Goal: Find specific page/section: Find specific page/section

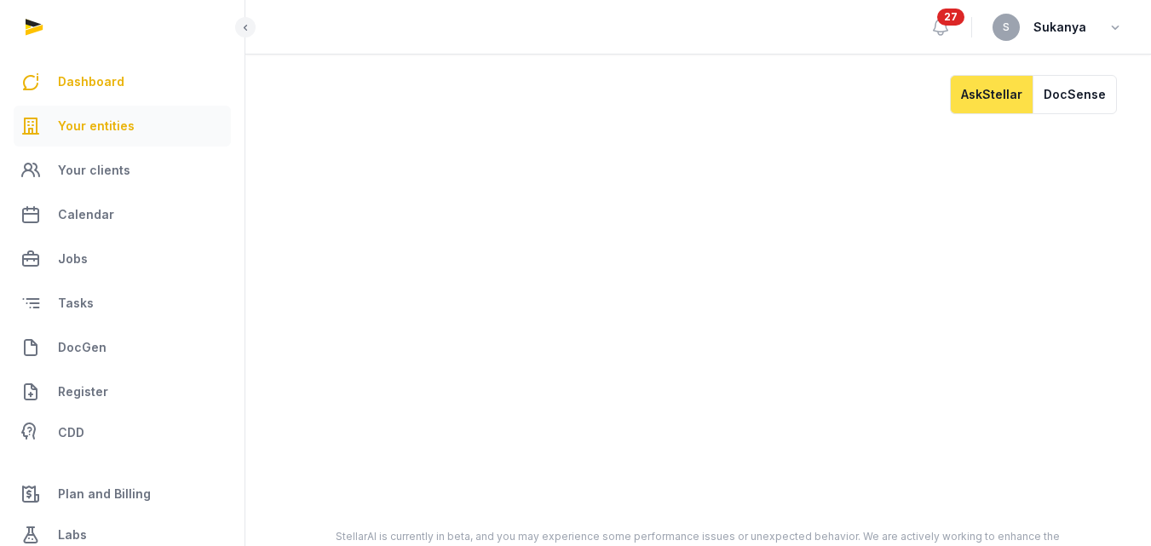
click at [157, 136] on link "Your entities" at bounding box center [122, 126] width 217 height 41
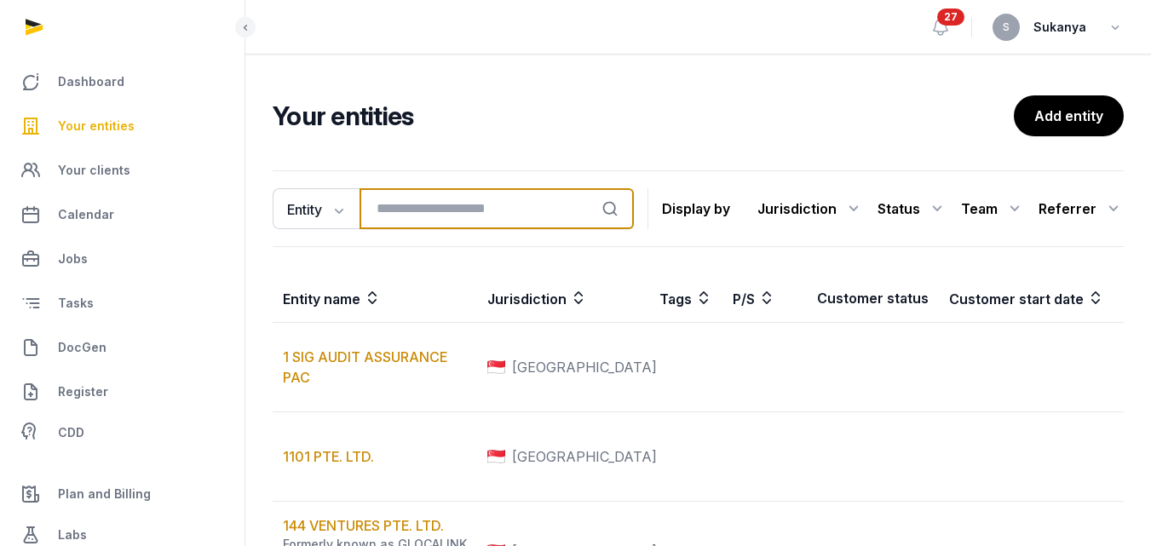
click at [395, 209] on input "search" at bounding box center [497, 208] width 274 height 41
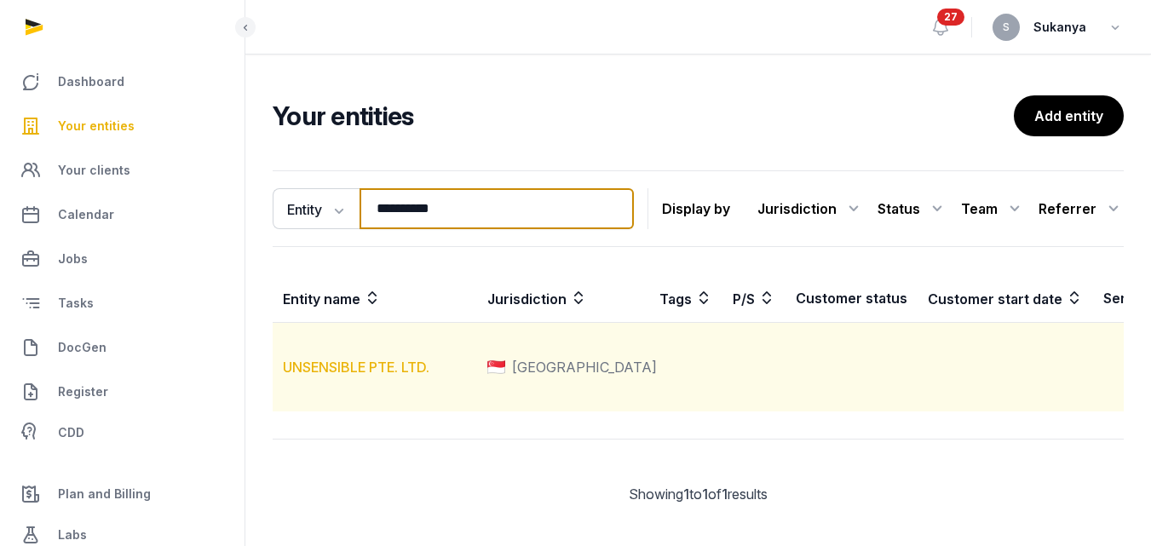
type input "**********"
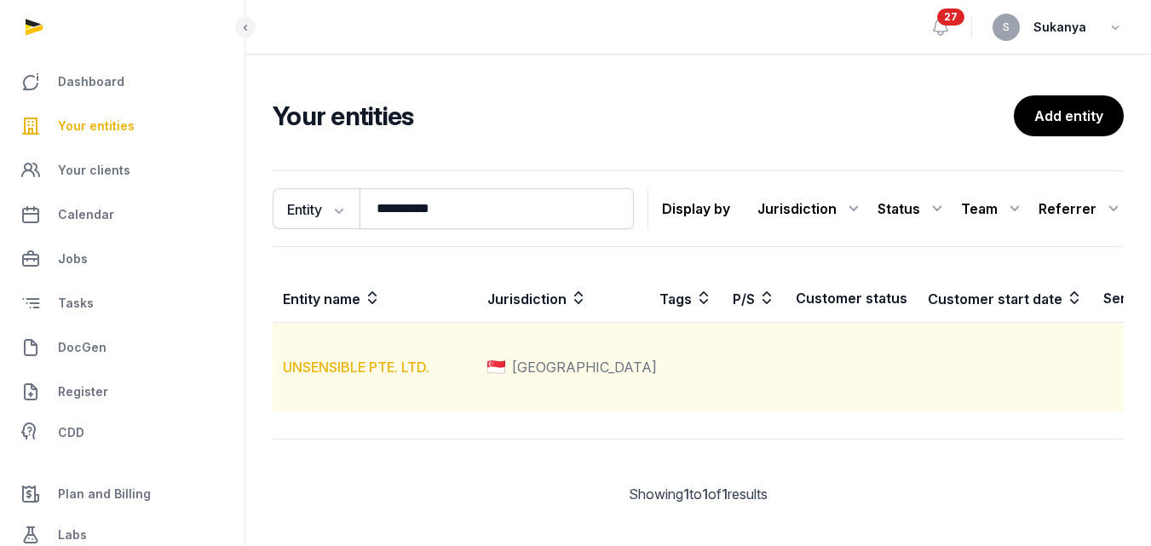
click at [406, 376] on link "UNSENSIBLE PTE. LTD." at bounding box center [356, 367] width 147 height 17
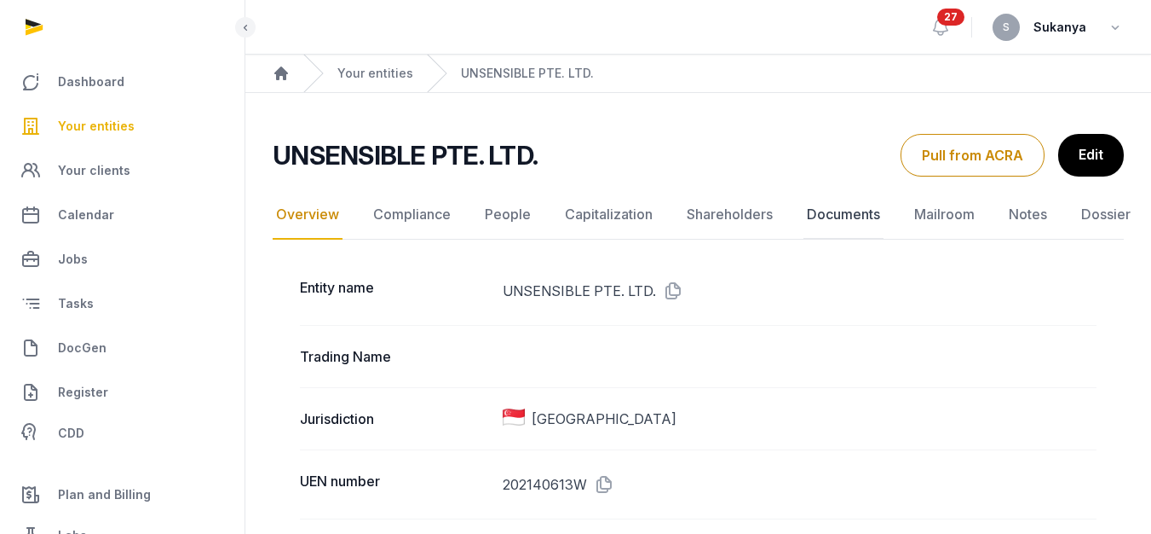
click at [823, 212] on link "Documents" at bounding box center [844, 214] width 80 height 49
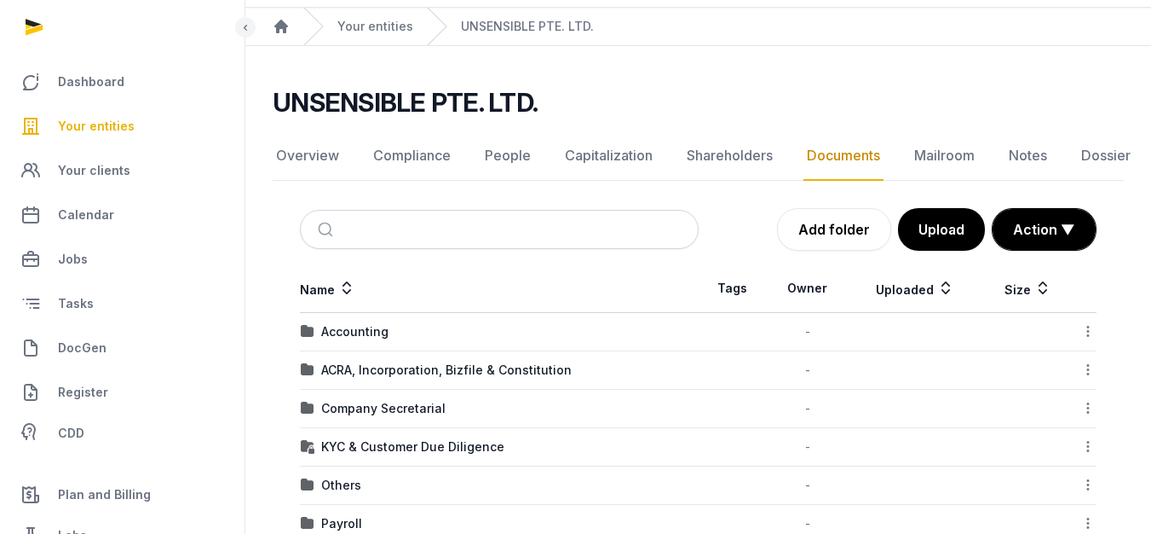
scroll to position [85, 0]
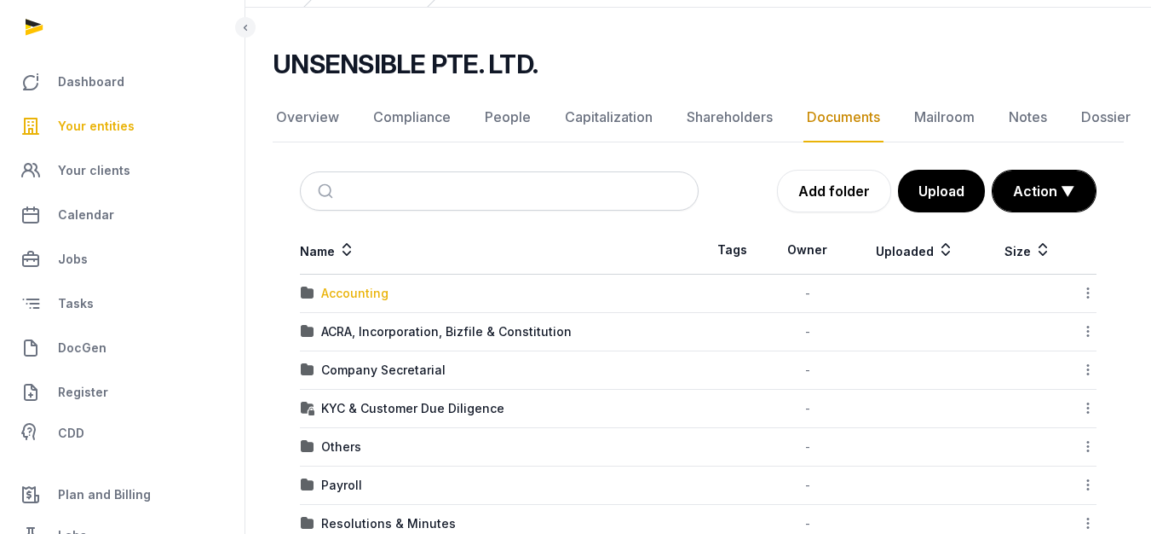
click at [384, 290] on div "Accounting" at bounding box center [354, 293] width 67 height 17
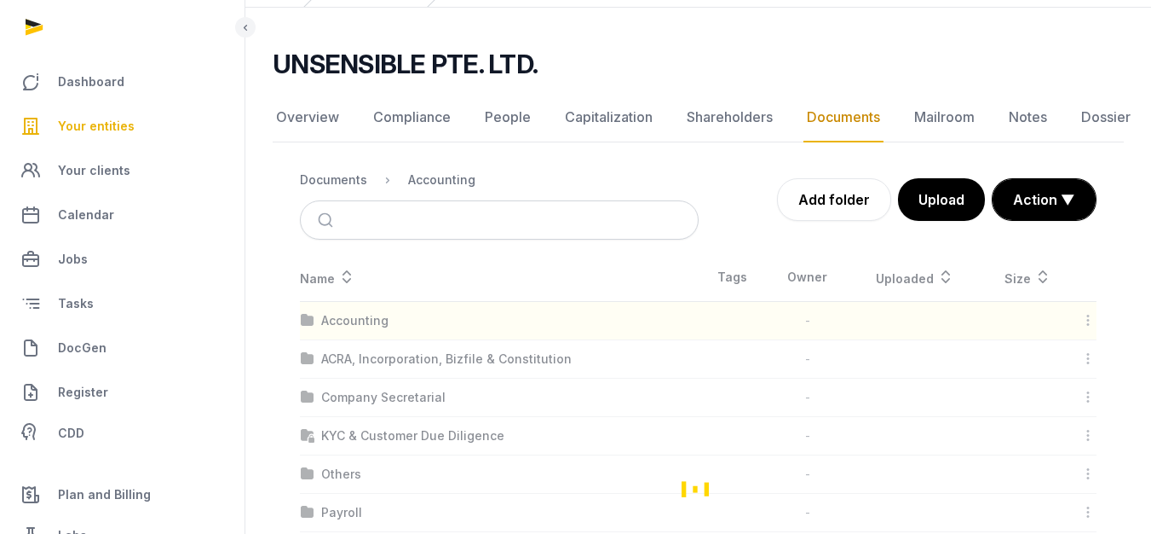
scroll to position [13, 0]
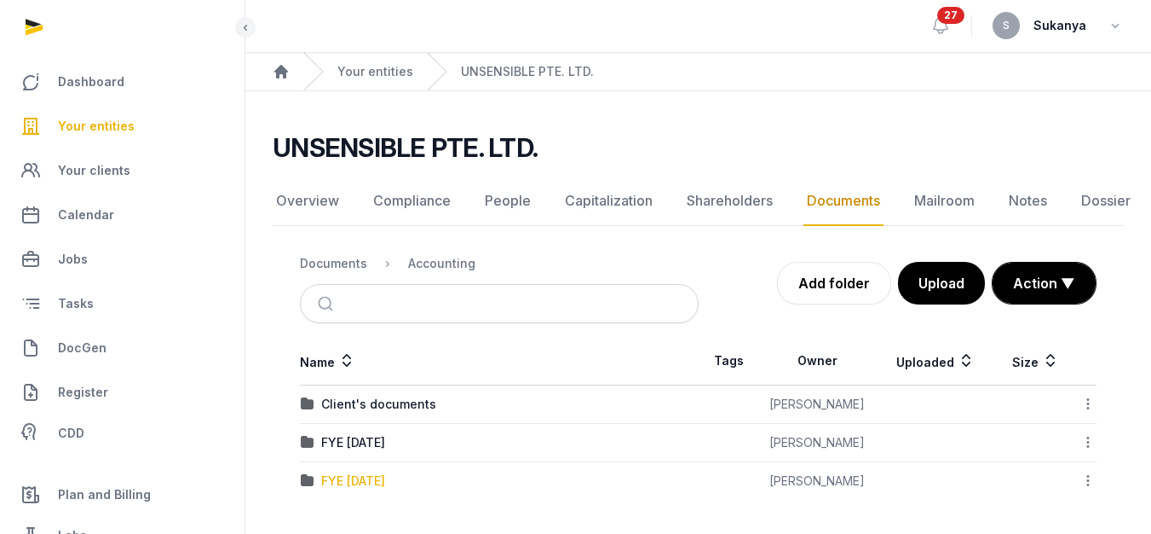
click at [369, 474] on div "FYE [DATE]" at bounding box center [353, 480] width 64 height 17
